Goal: Book appointment/travel/reservation

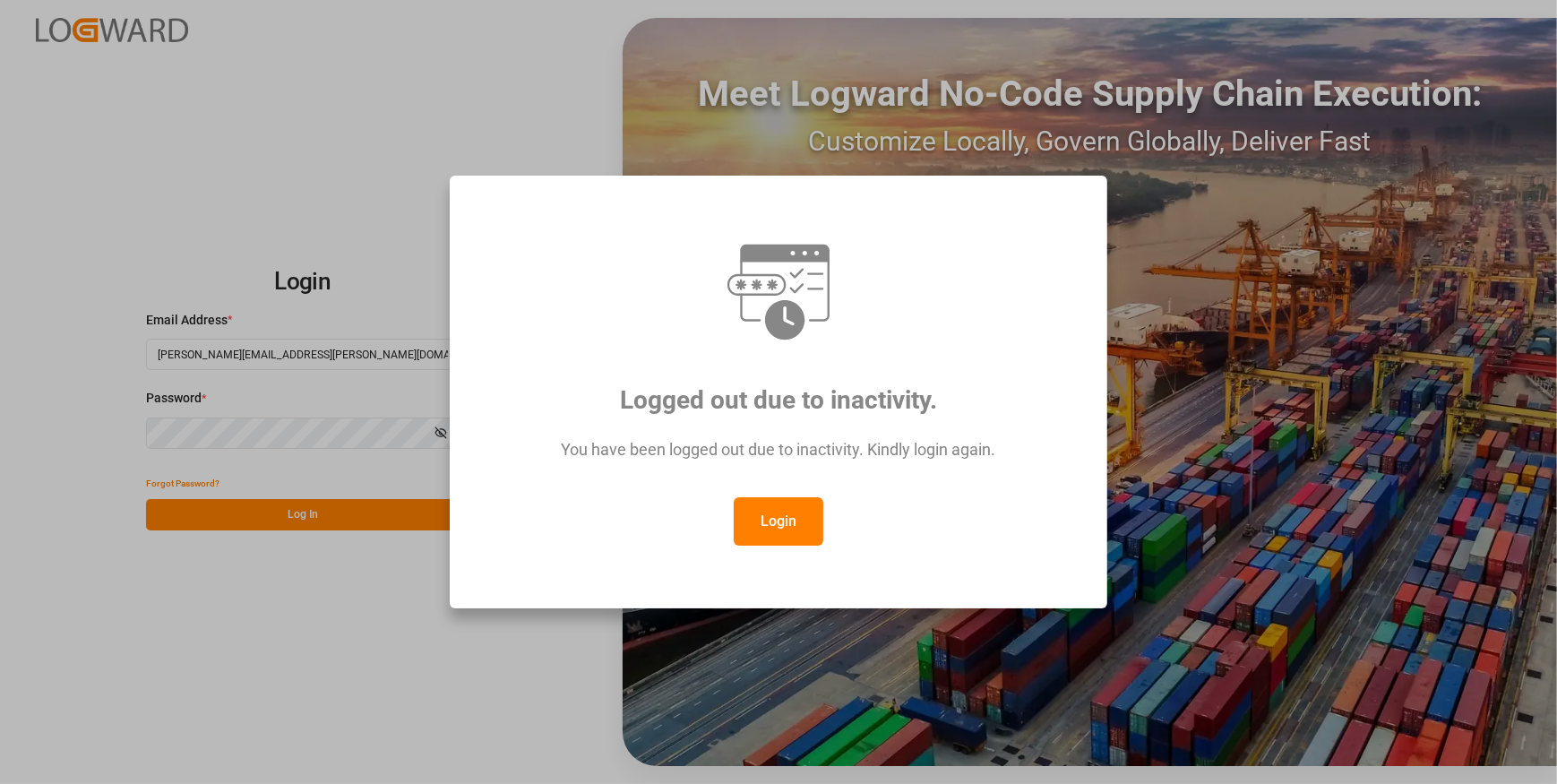
click at [767, 522] on button "Login" at bounding box center [778, 521] width 90 height 49
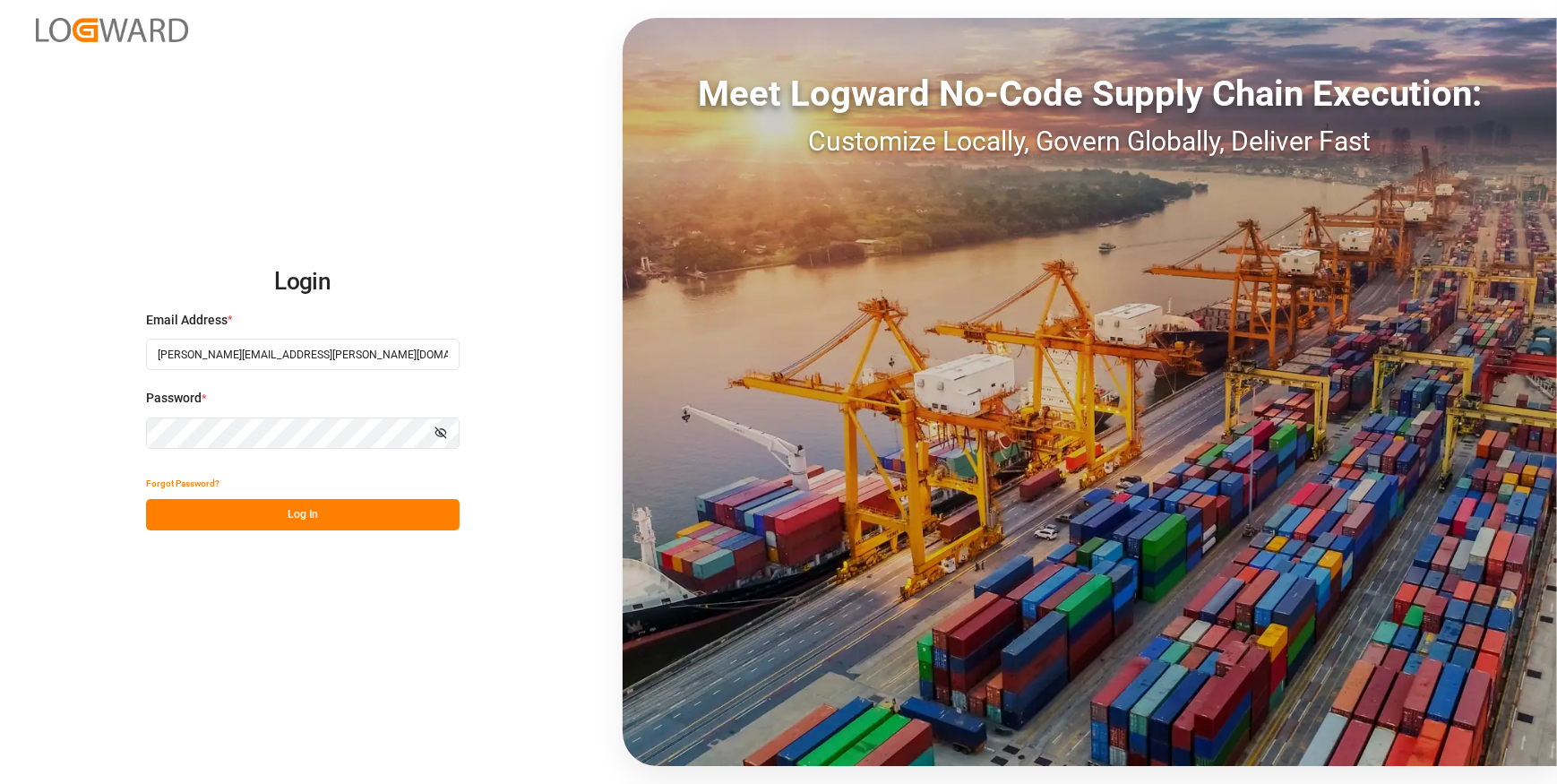
click at [281, 512] on button "Log In" at bounding box center [303, 515] width 314 height 31
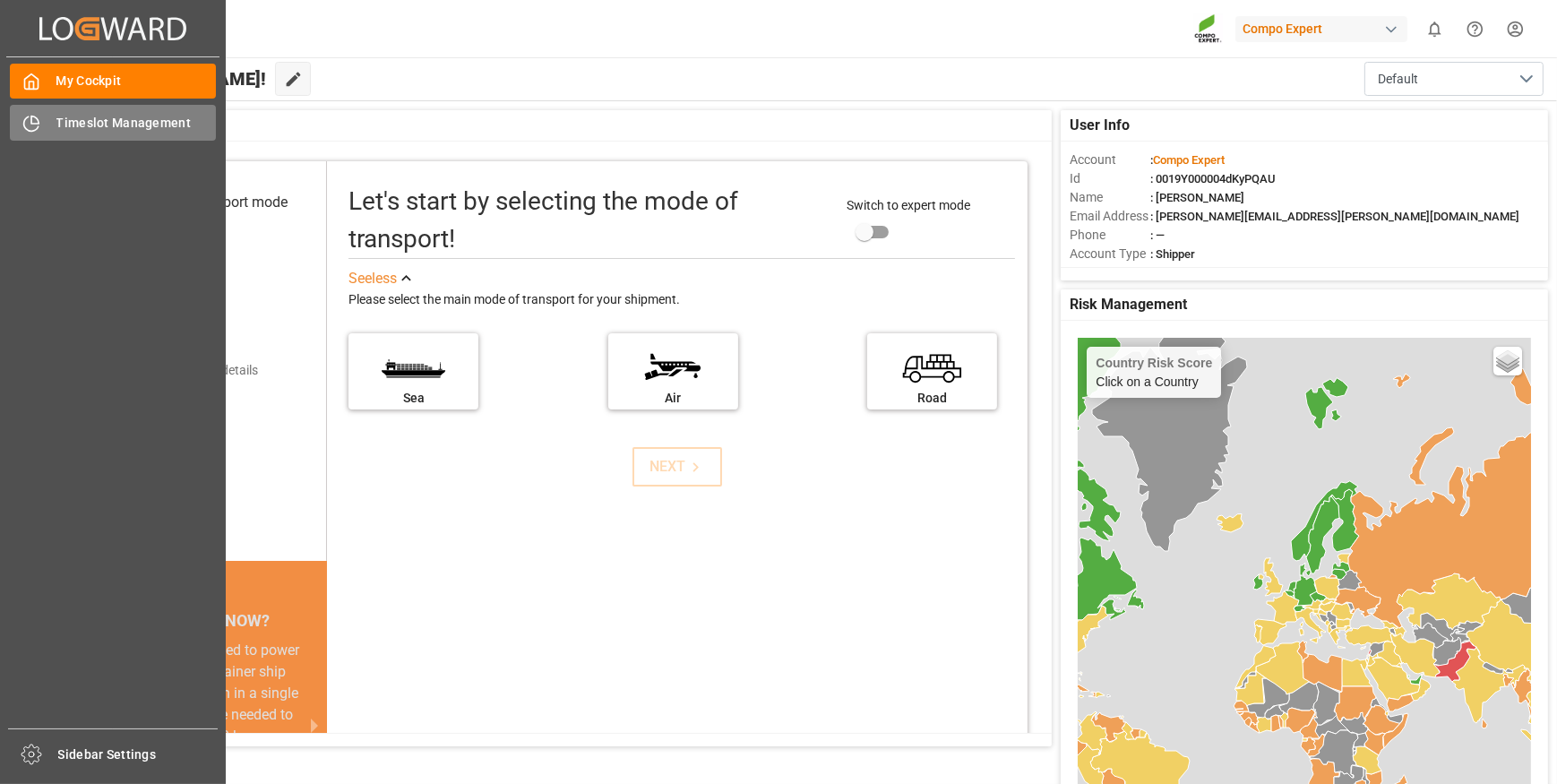
click at [108, 130] on span "Timeslot Management" at bounding box center [136, 123] width 161 height 18
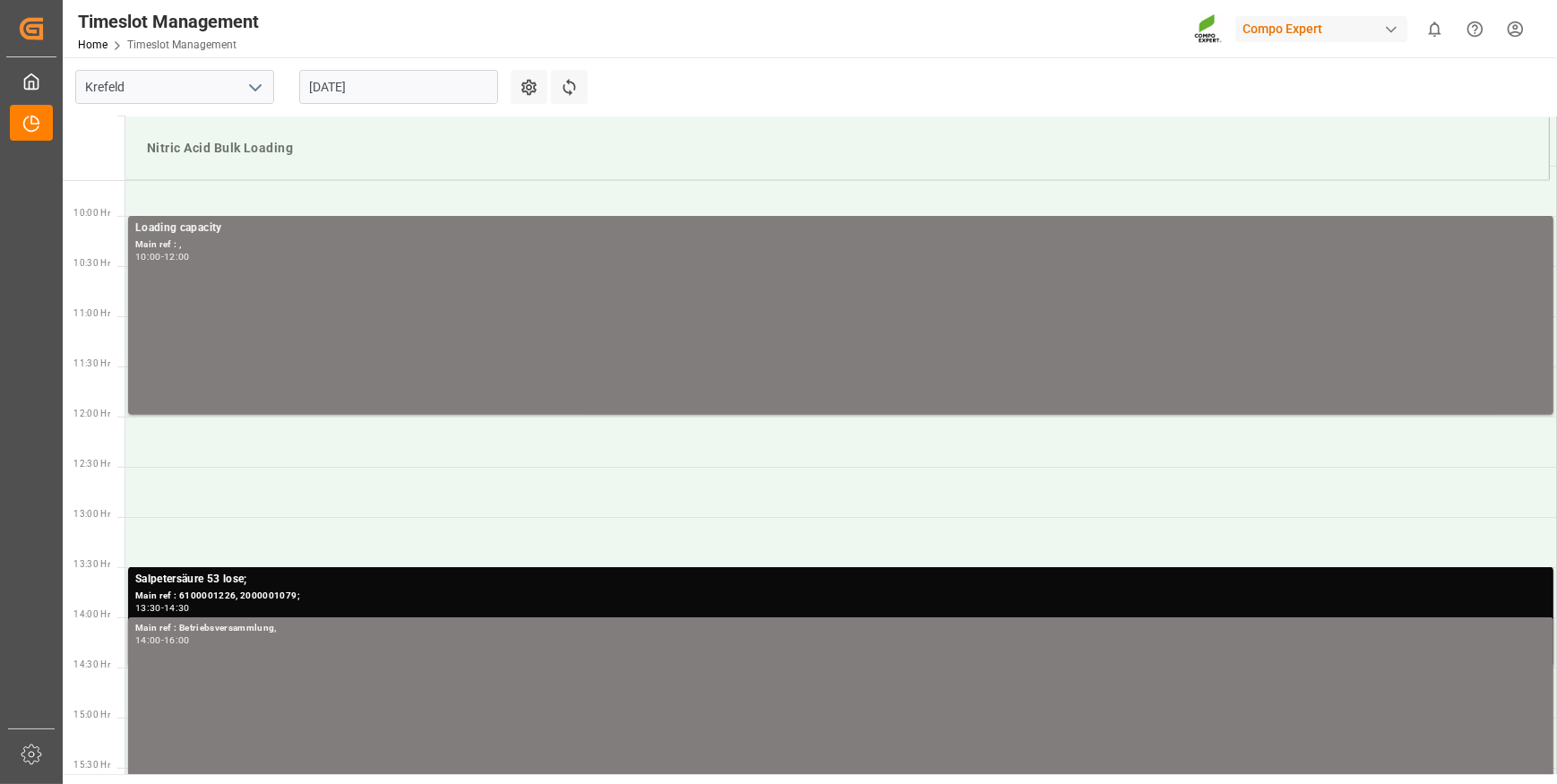
scroll to position [977, 0]
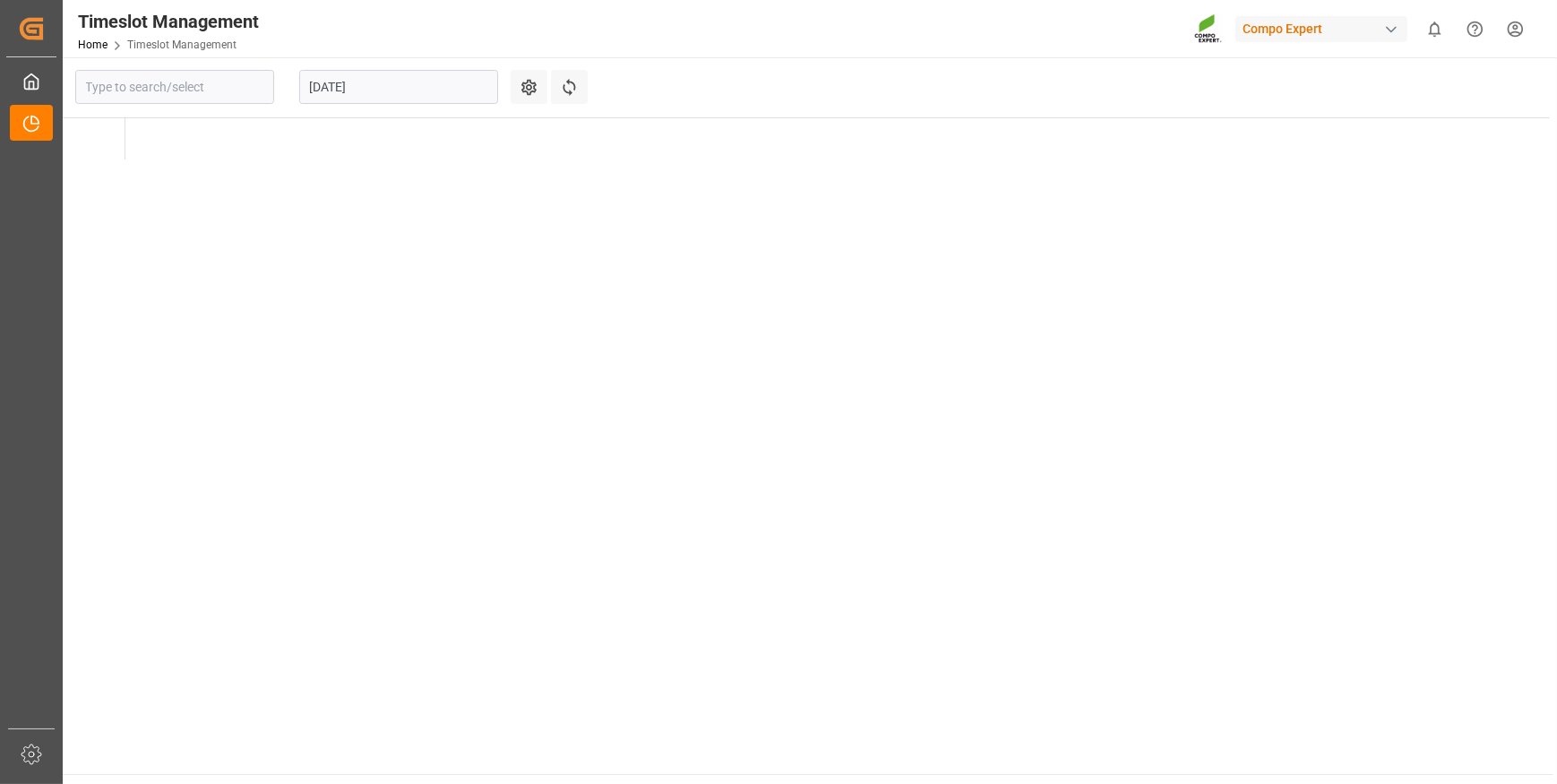
type input "Krefeld"
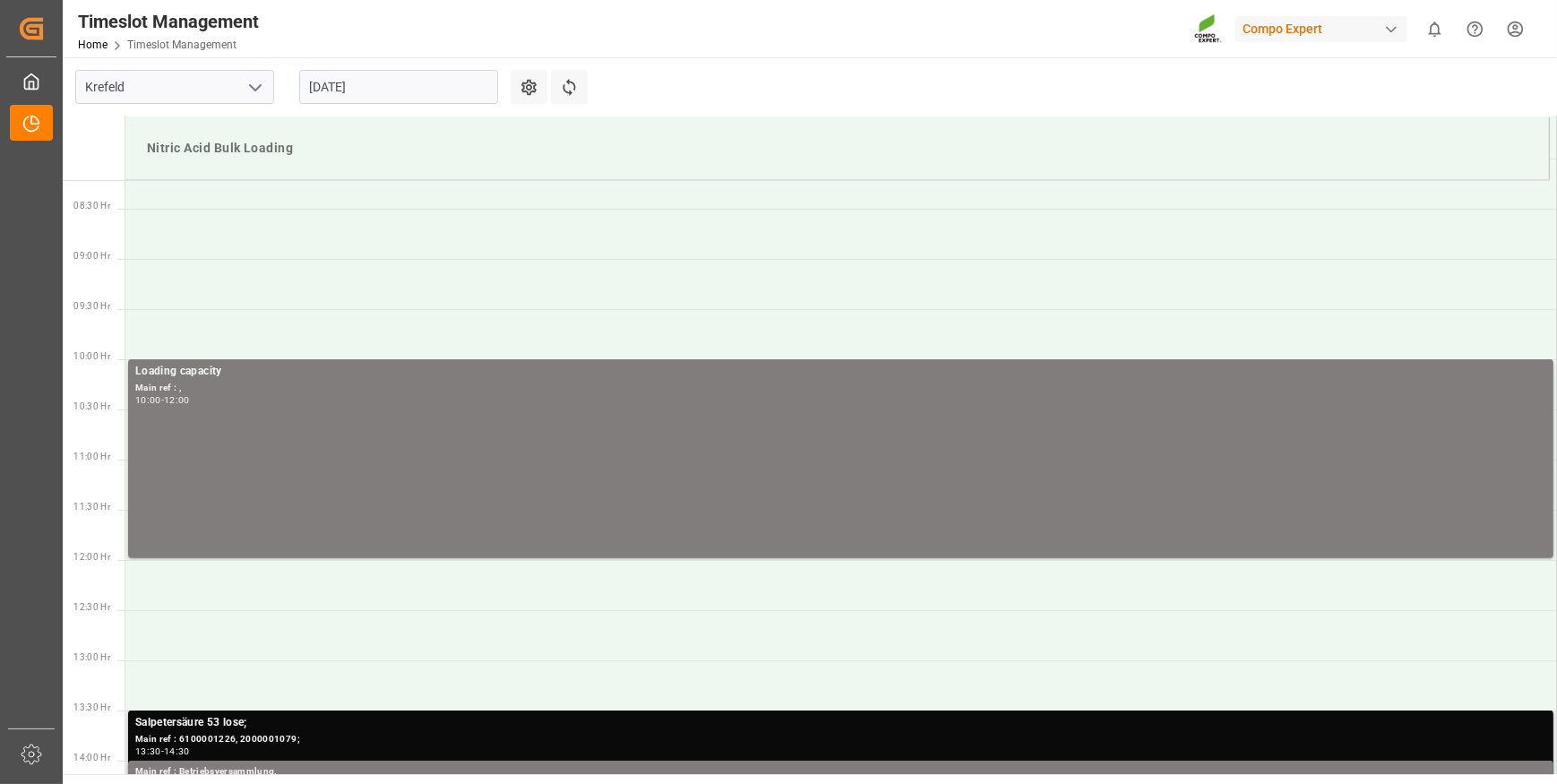
scroll to position [756, 0]
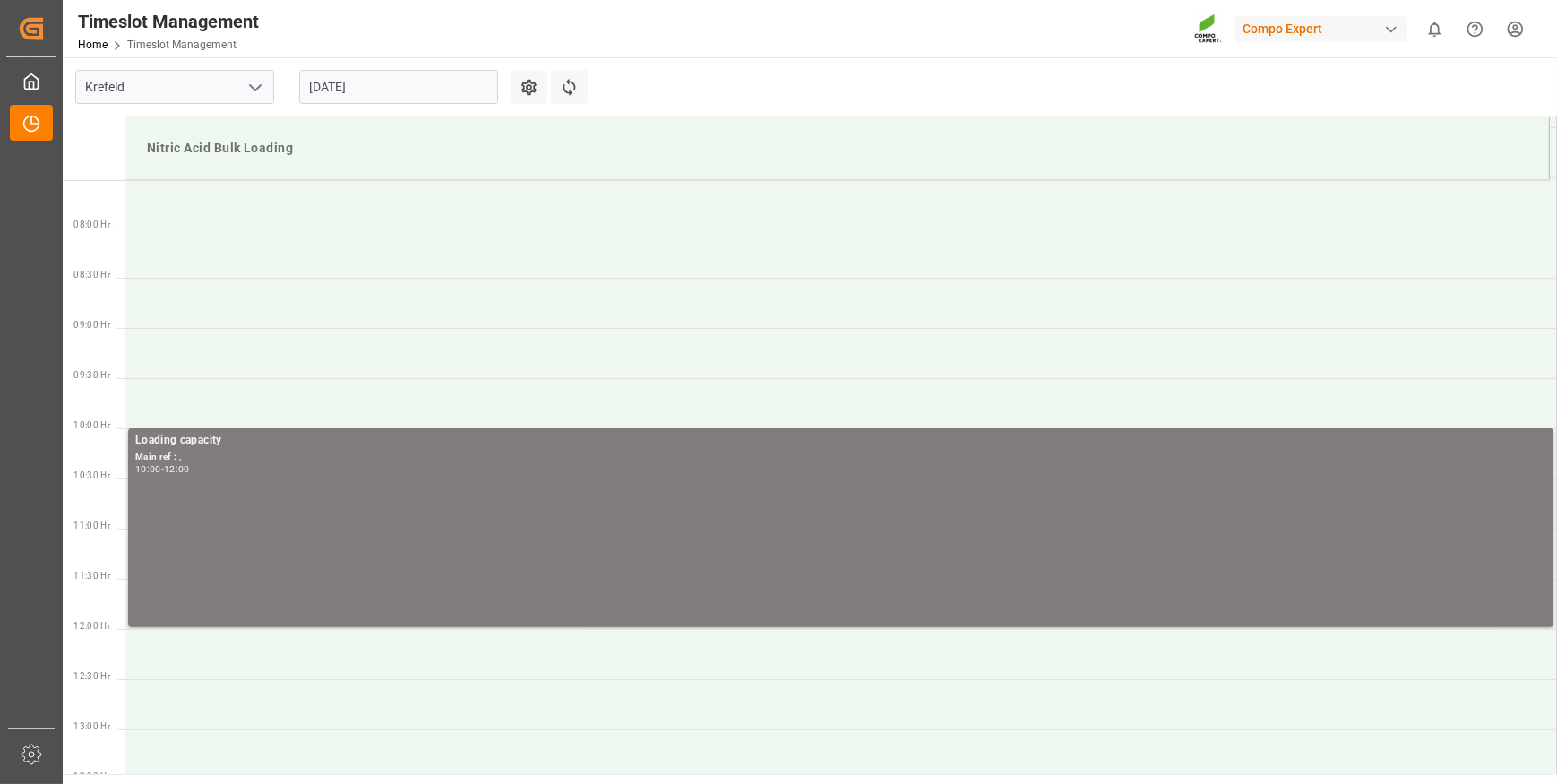
click at [391, 82] on input "[DATE]" at bounding box center [398, 86] width 199 height 34
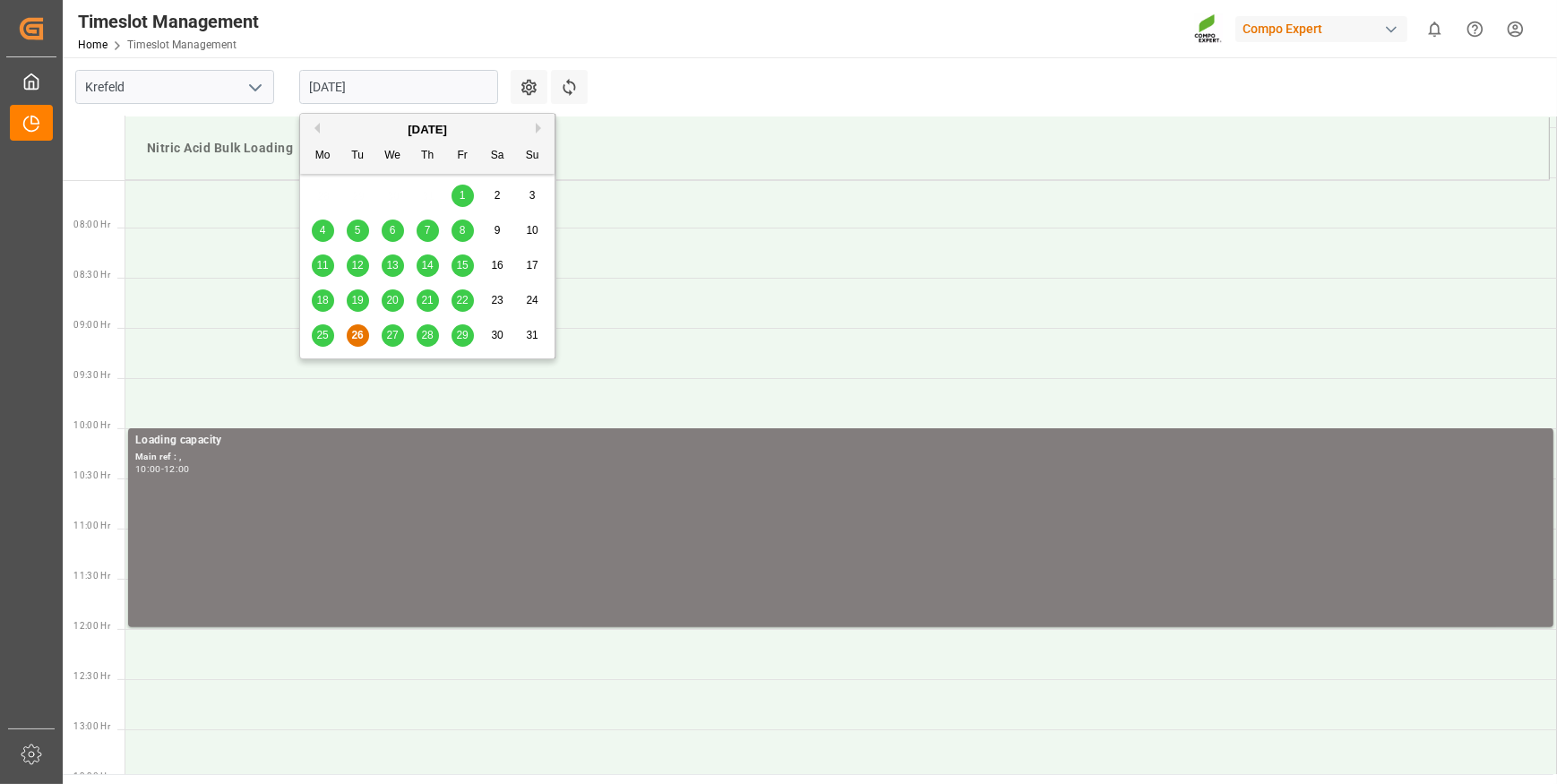
click at [394, 341] on span "27" at bounding box center [392, 335] width 12 height 13
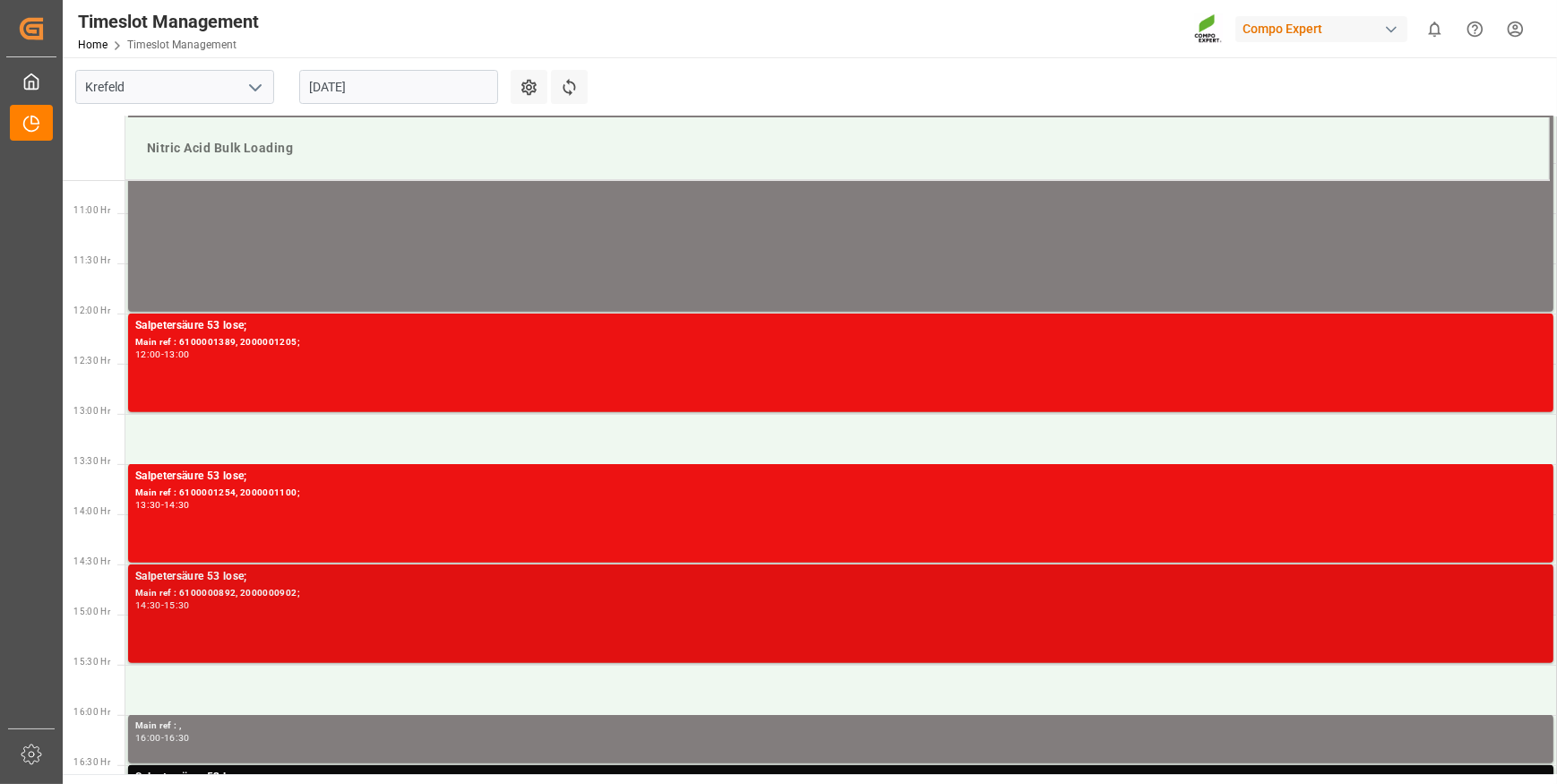
scroll to position [1111, 0]
